Goal: Task Accomplishment & Management: Manage account settings

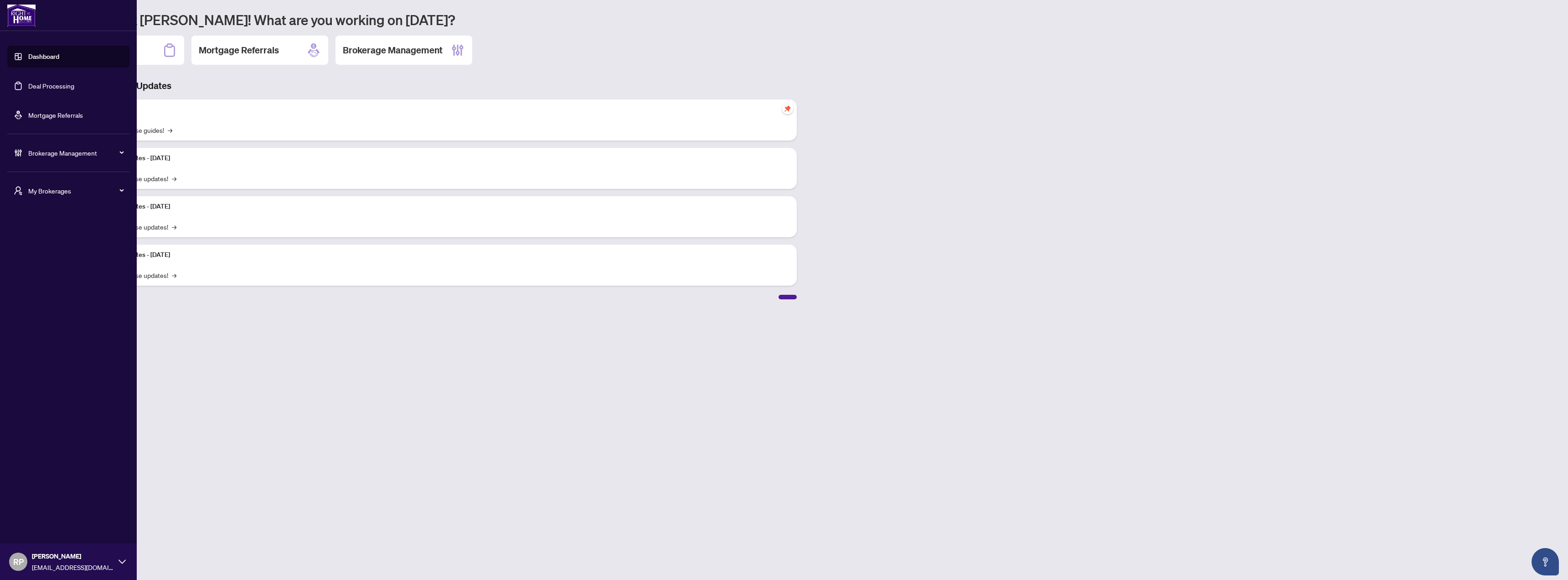
click at [55, 84] on link "Deal Processing" at bounding box center [51, 86] width 46 height 8
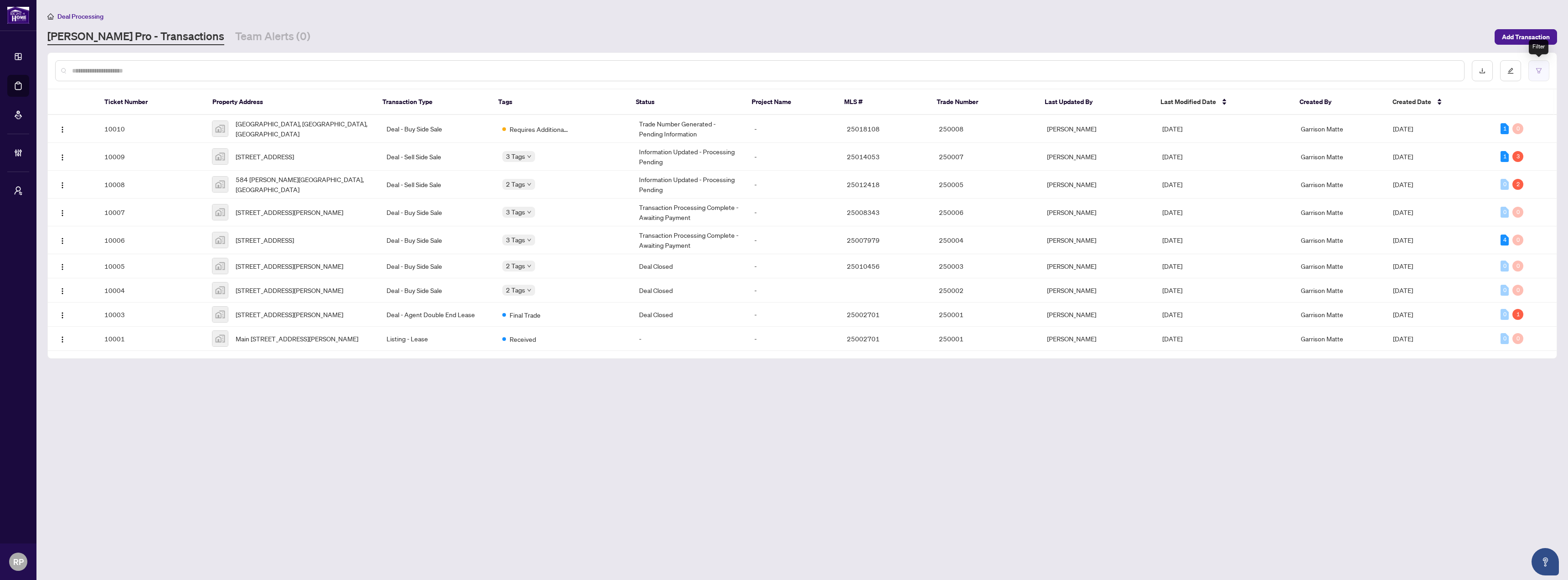
click at [1536, 68] on icon "filter" at bounding box center [1539, 71] width 6 height 6
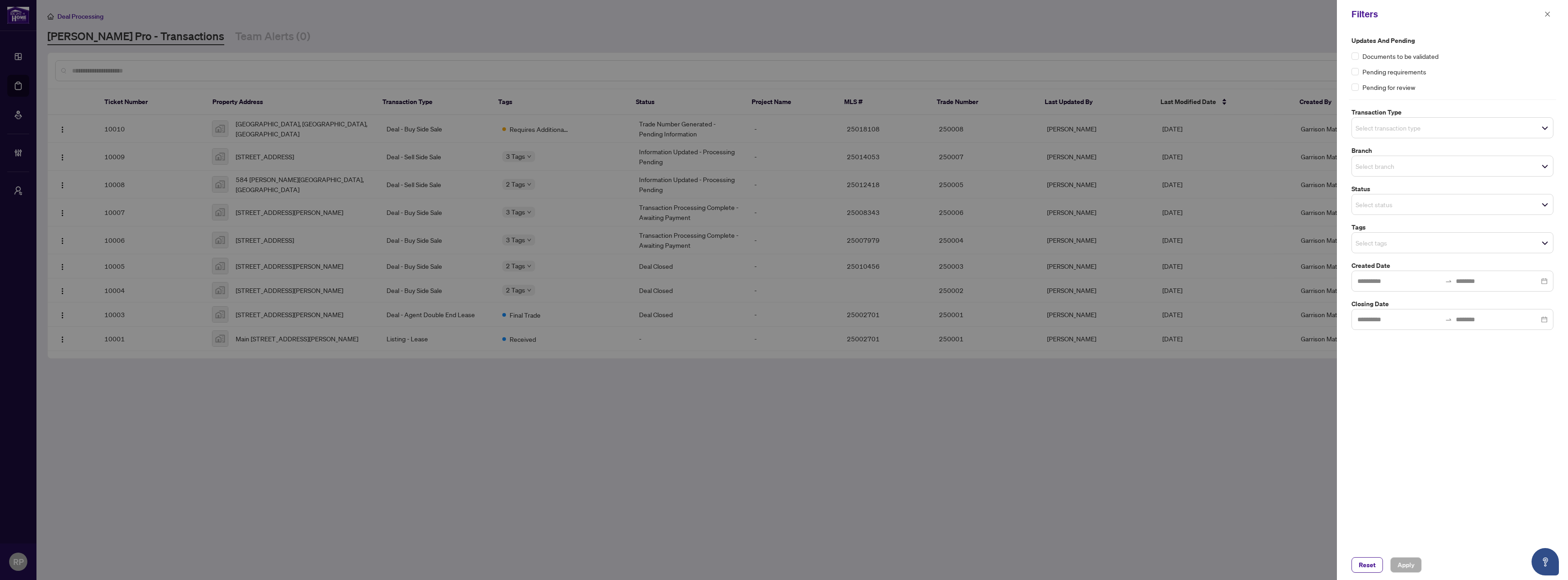
click at [1399, 243] on input "search" at bounding box center [1388, 243] width 64 height 11
click at [1425, 305] on span "Submitted for Review" at bounding box center [1400, 308] width 61 height 8
click at [1401, 562] on span "Apply" at bounding box center [1406, 565] width 17 height 15
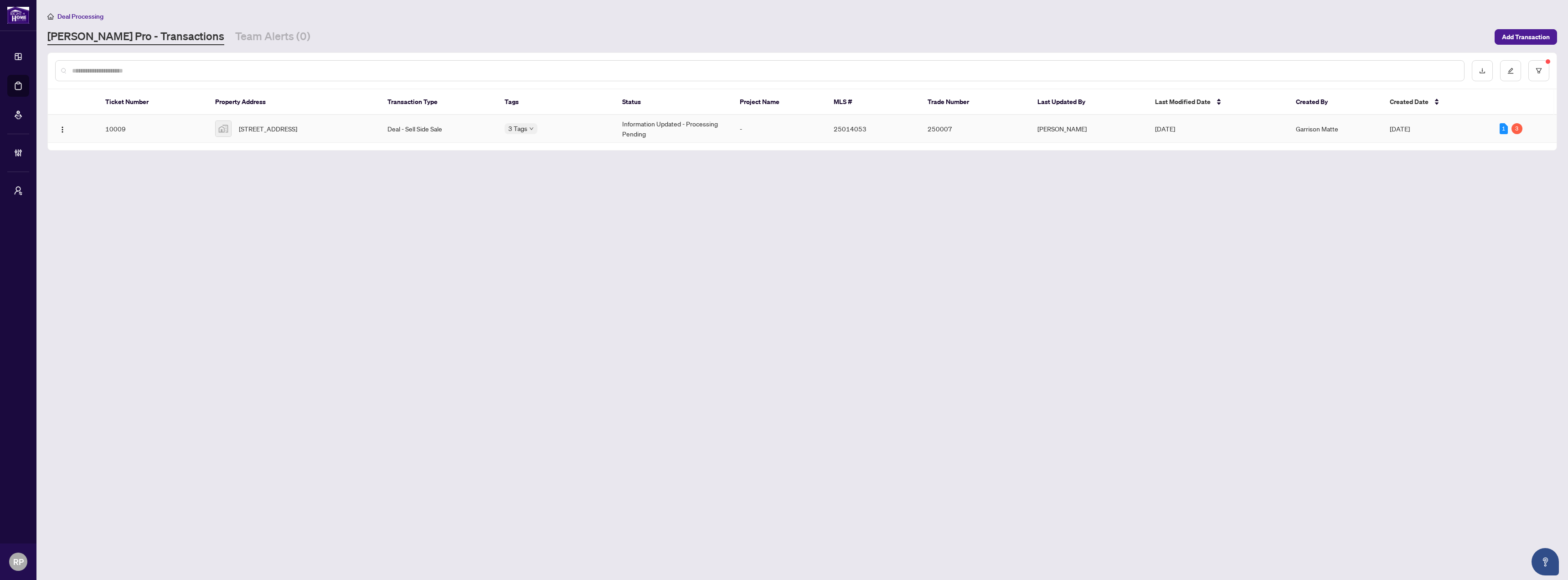
click at [388, 135] on td "Deal - Sell Side Sale" at bounding box center [439, 129] width 118 height 28
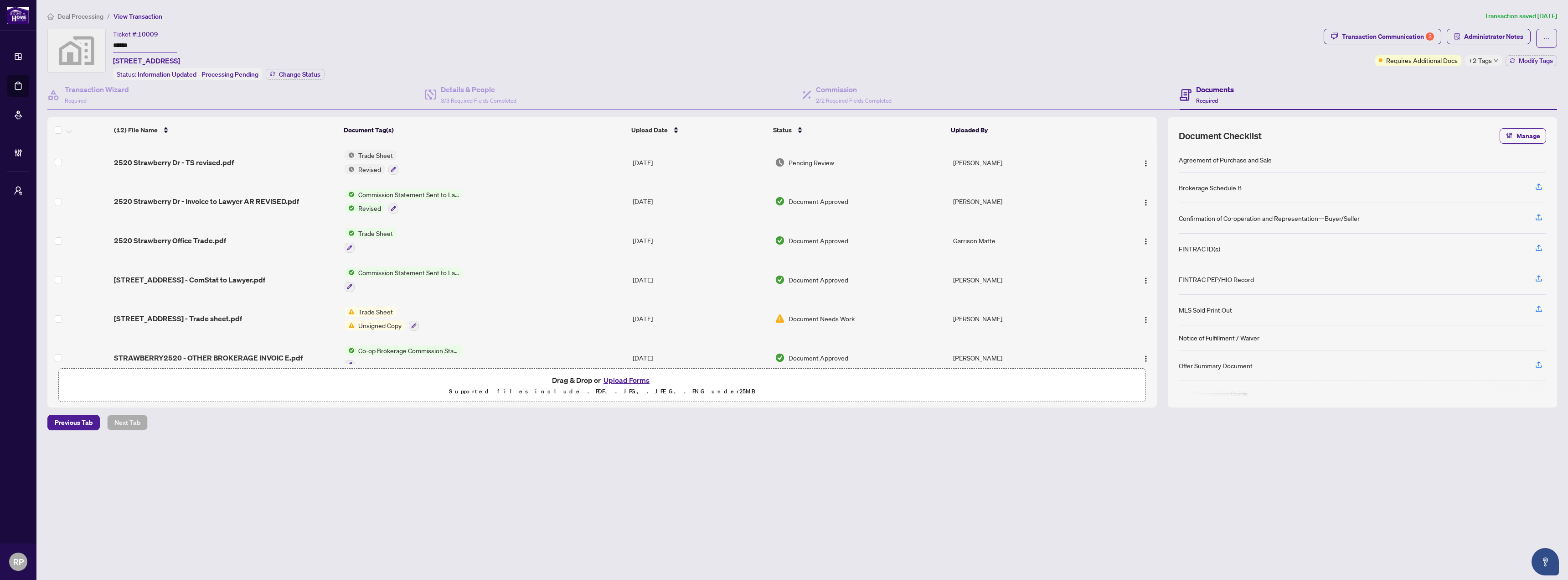
click at [1442, 59] on span "Requires Additional Docs" at bounding box center [1422, 60] width 71 height 10
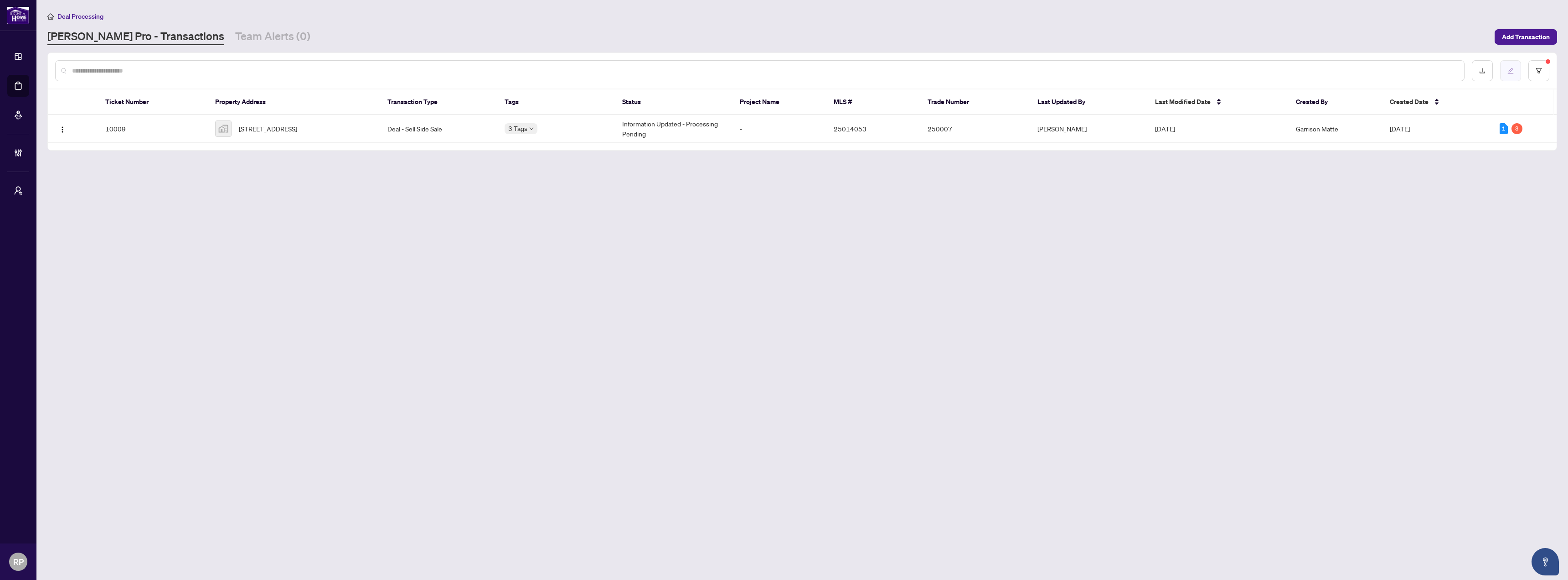
click at [1518, 71] on button "button" at bounding box center [1511, 71] width 21 height 21
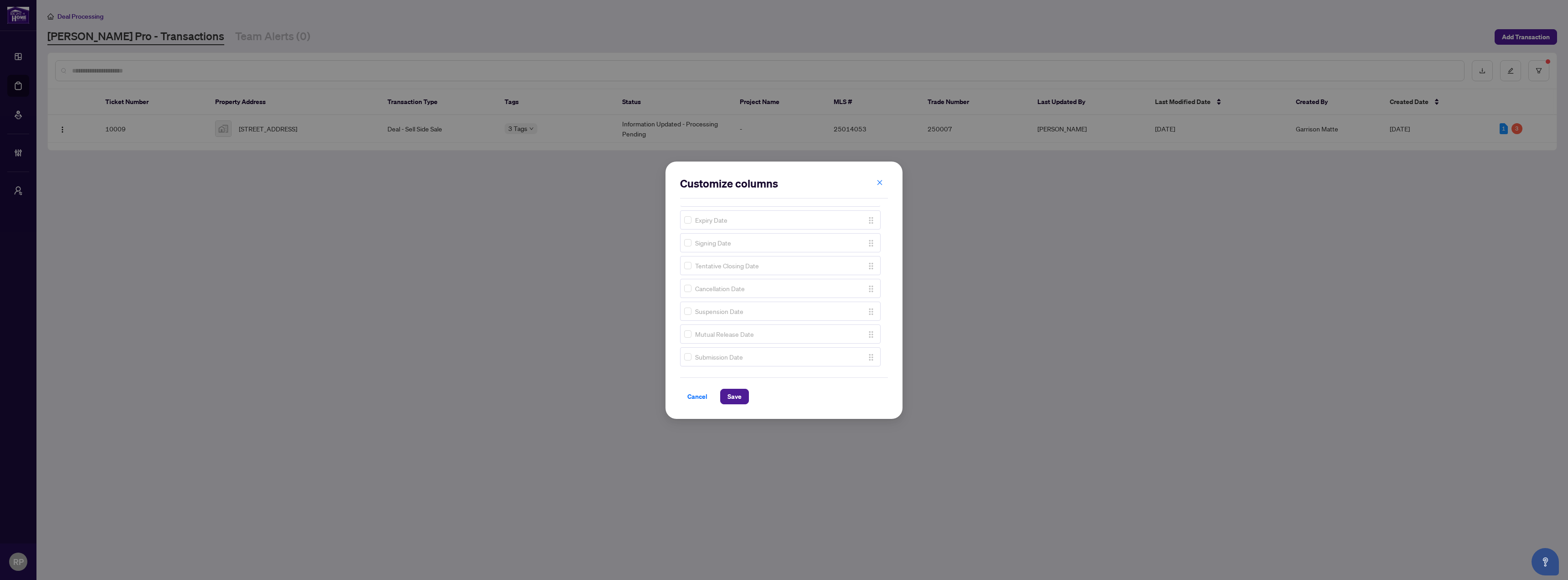
scroll to position [136, 0]
click at [731, 398] on span "Save" at bounding box center [734, 397] width 14 height 15
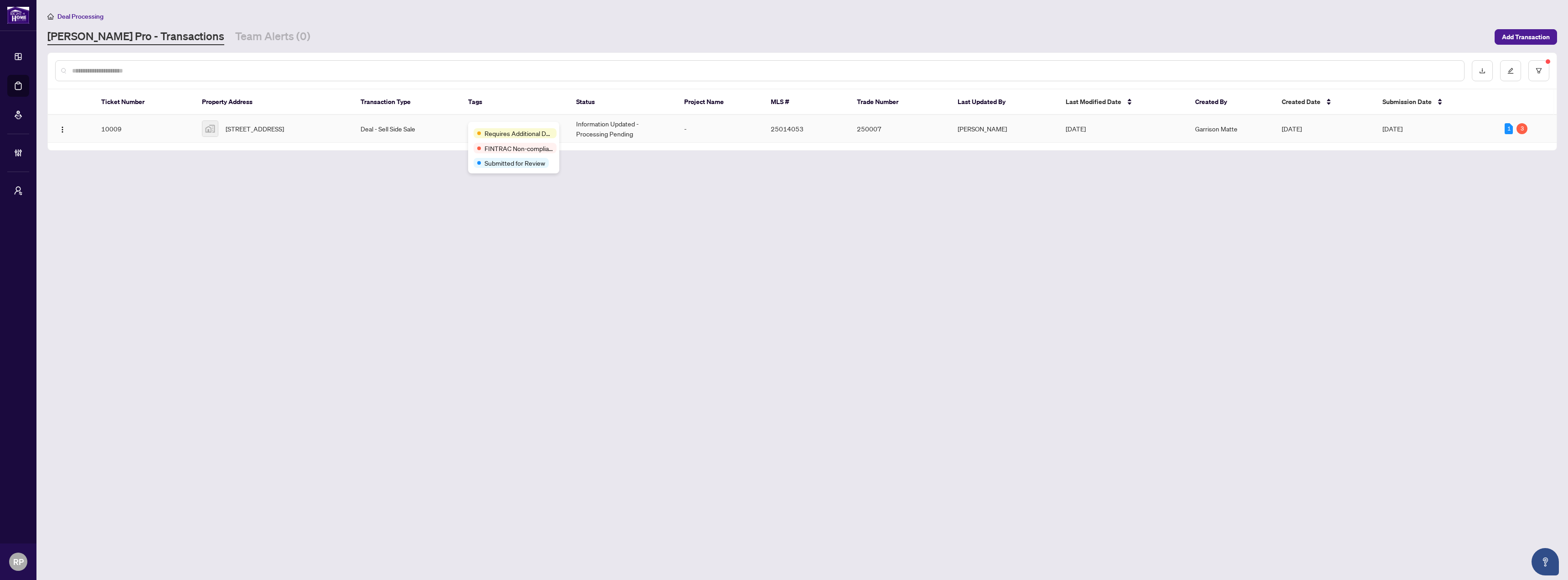
click at [492, 130] on span "Requires Additional Docs" at bounding box center [518, 133] width 68 height 10
click at [436, 133] on td "Deal - Sell Side Sale" at bounding box center [407, 129] width 108 height 28
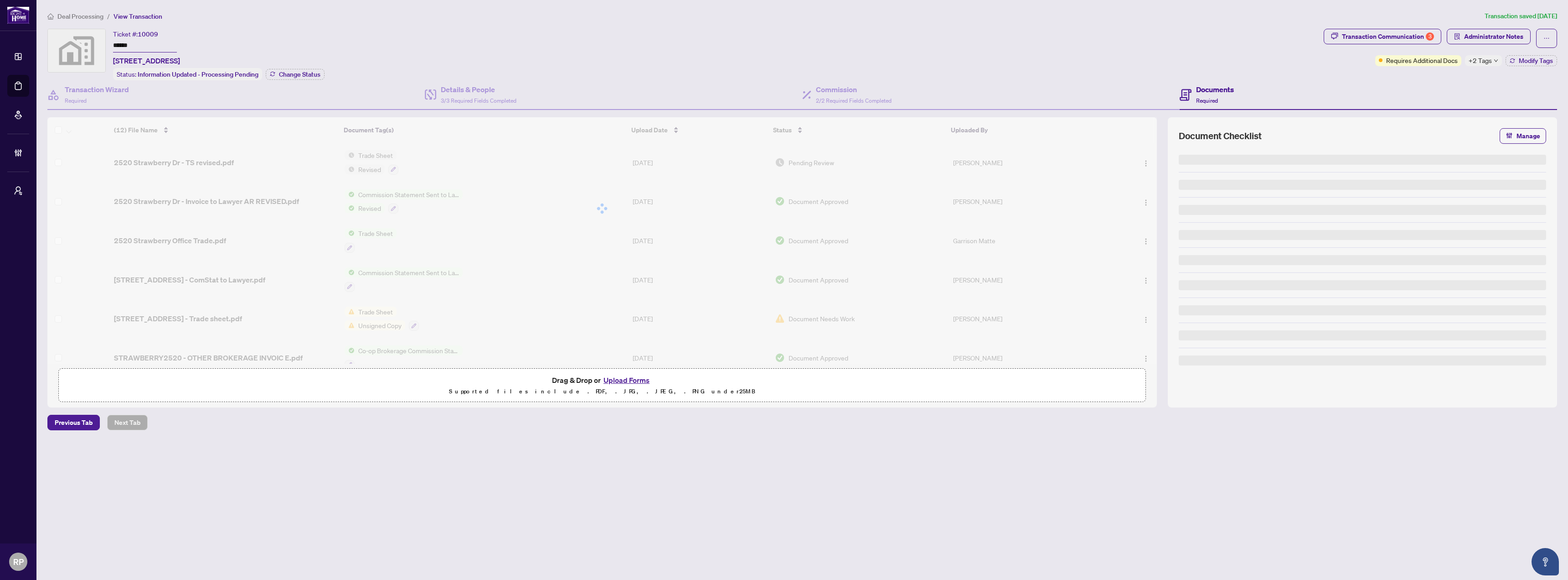
click at [1484, 58] on span "+2 Tags" at bounding box center [1481, 60] width 23 height 10
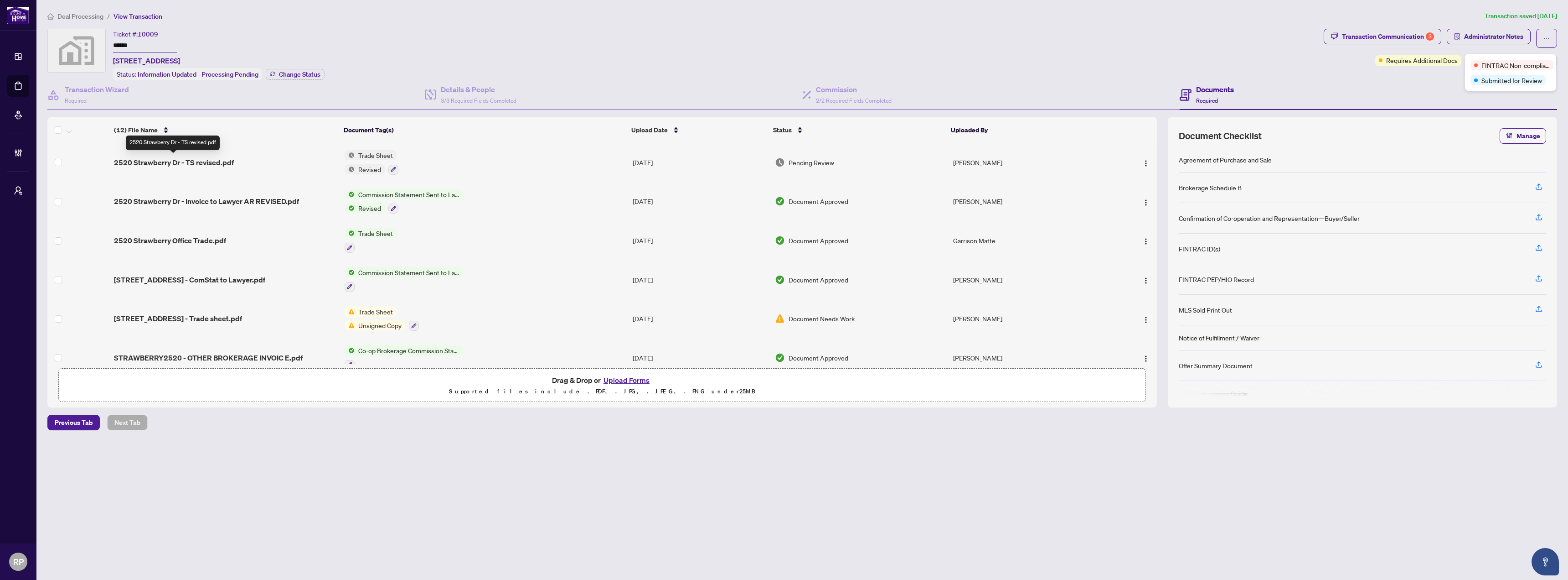
click at [210, 163] on span "2520 Strawberry Dr - TS revised.pdf" at bounding box center [174, 163] width 120 height 11
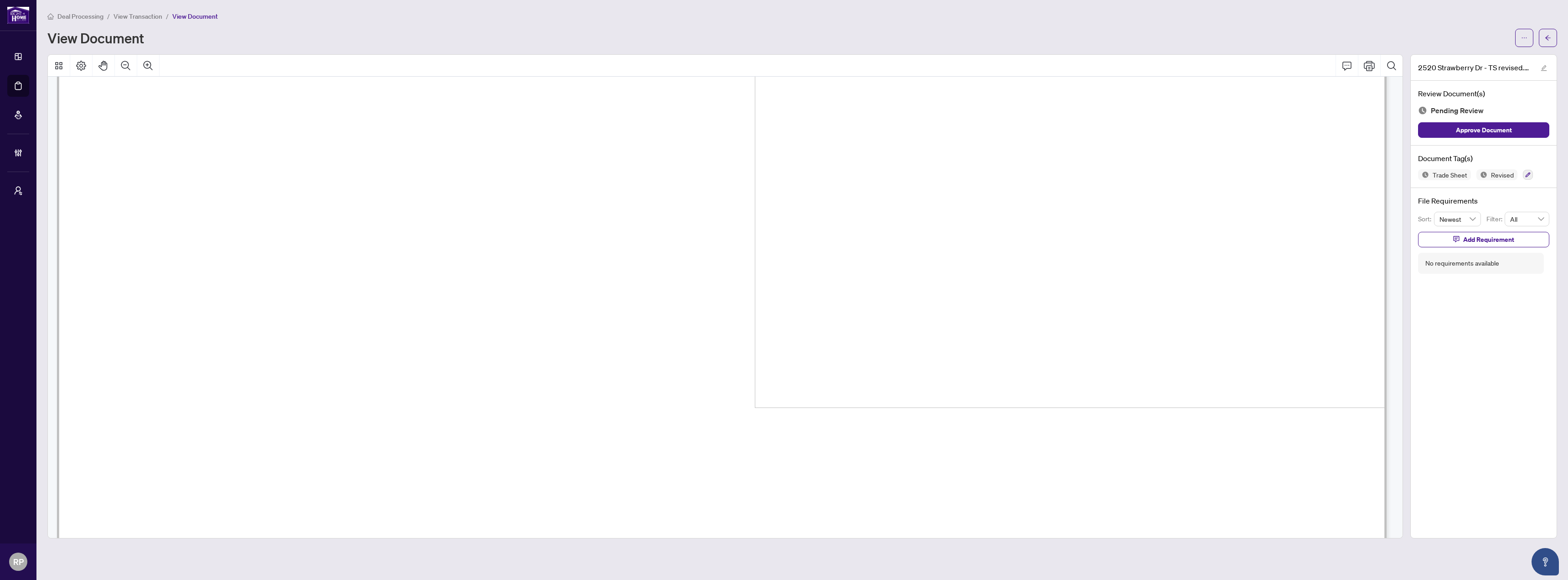
scroll to position [2372, 0]
click at [1546, 38] on icon "arrow-left" at bounding box center [1548, 38] width 6 height 6
